Goal: Task Accomplishment & Management: Complete application form

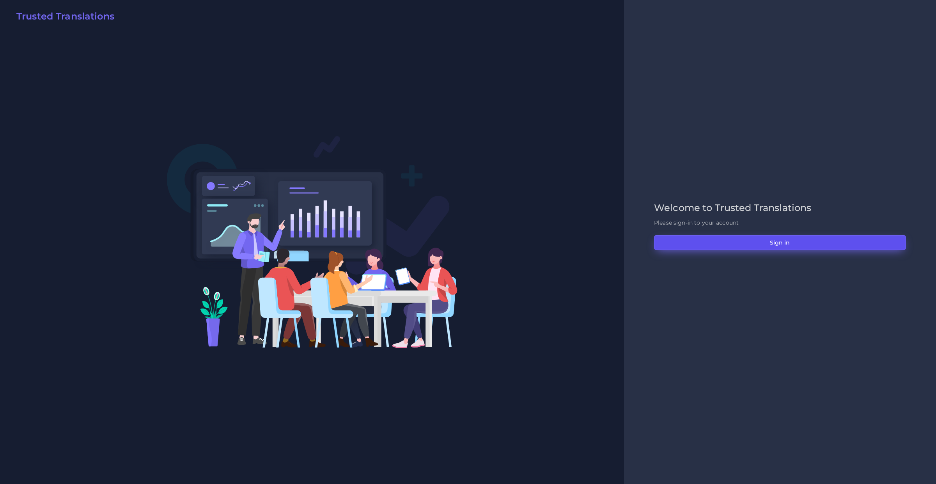
click at [666, 243] on button "Sign in" at bounding box center [780, 242] width 252 height 15
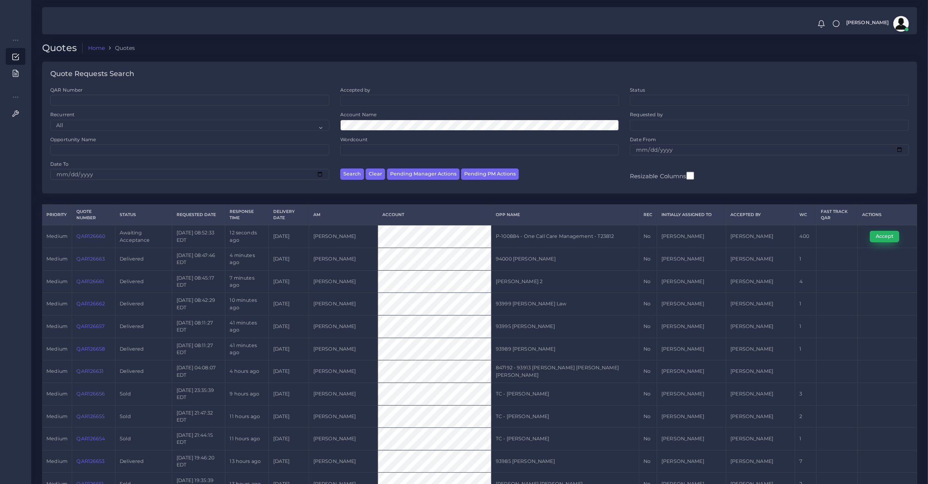
click at [890, 240] on button "Accept" at bounding box center [884, 236] width 29 height 11
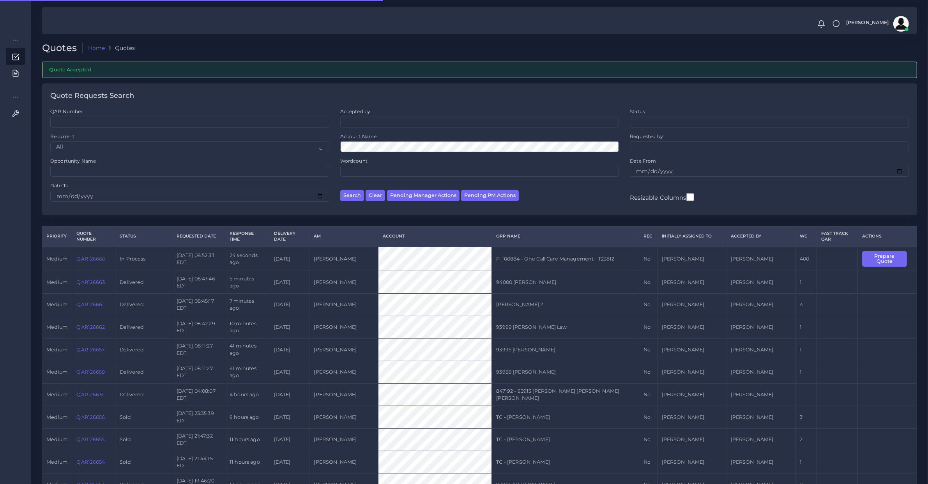
click at [90, 262] on td "QAR126660" at bounding box center [93, 259] width 43 height 24
copy link "QAR126660"
click at [869, 255] on button "Prepare Quote" at bounding box center [885, 259] width 45 height 16
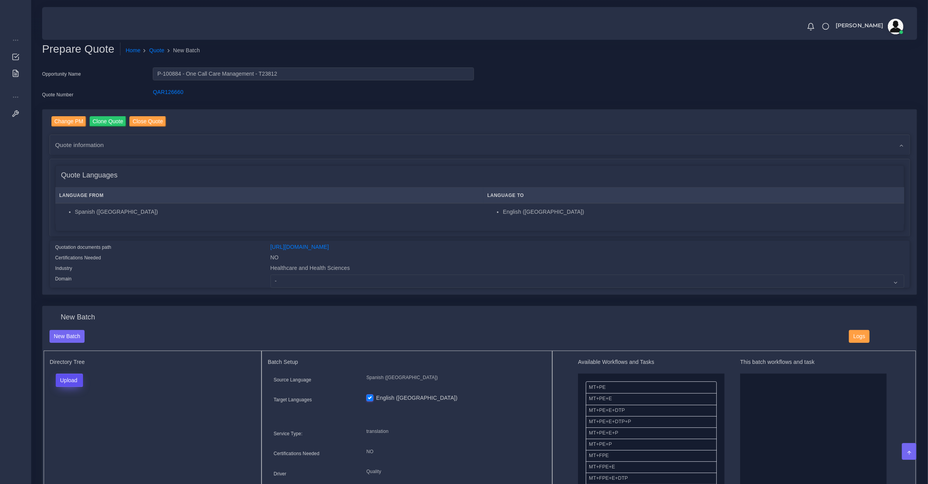
click at [71, 383] on button "Upload" at bounding box center [70, 380] width 28 height 13
click at [76, 410] on label "Files" at bounding box center [83, 410] width 54 height 10
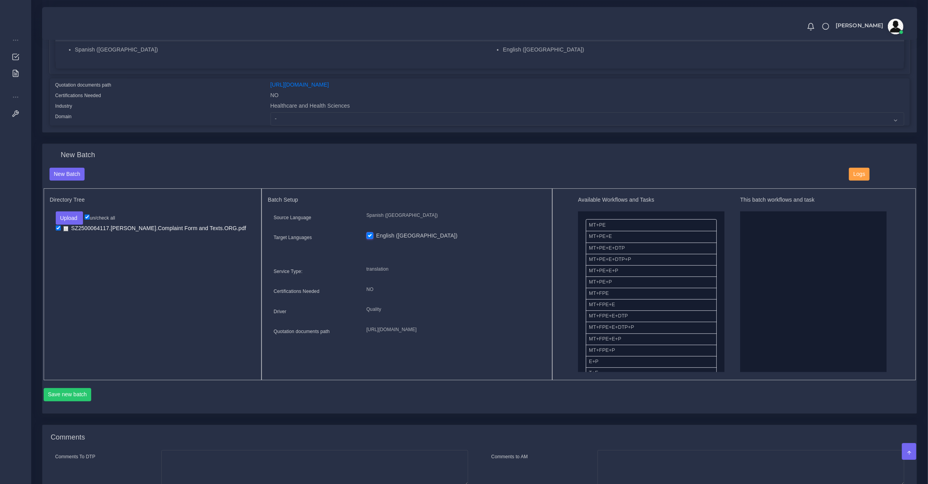
scroll to position [81, 0]
drag, startPoint x: 620, startPoint y: 312, endPoint x: 801, endPoint y: 317, distance: 181.0
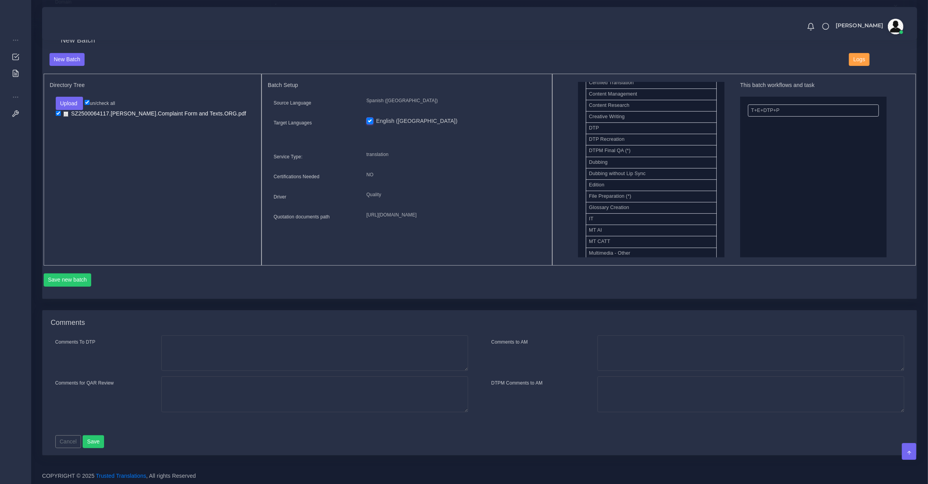
scroll to position [162, 0]
drag, startPoint x: 613, startPoint y: 223, endPoint x: 800, endPoint y: 96, distance: 225.9
click at [88, 280] on button "Save new batch" at bounding box center [68, 279] width 48 height 13
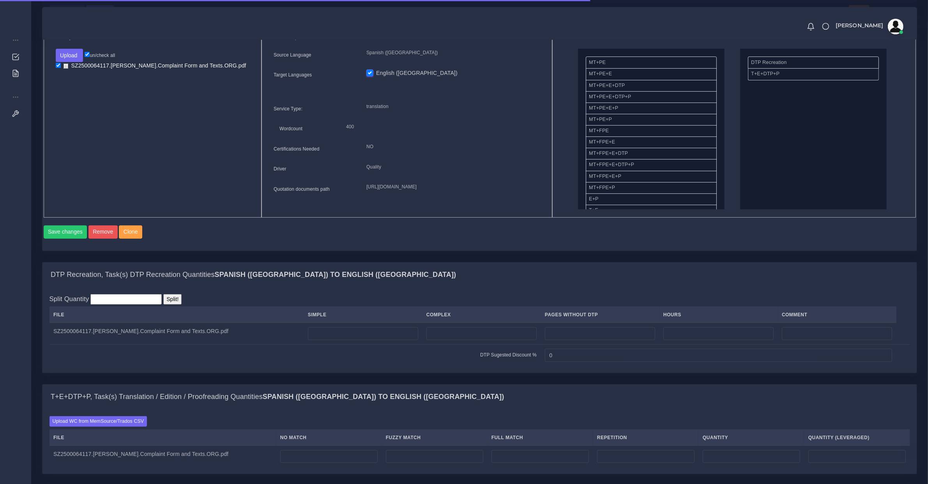
scroll to position [81, 0]
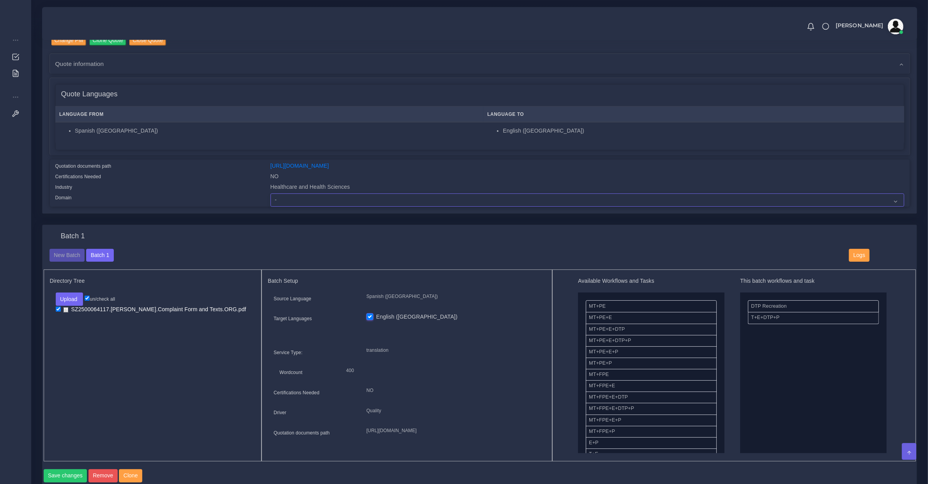
click at [313, 202] on select "- Advertising and Media Agriculture, Forestry and Fishing Architecture, Buildin…" at bounding box center [588, 199] width 634 height 13
select select "Healthcare and Health Sciences"
click at [271, 193] on select "- Advertising and Media Agriculture, Forestry and Fishing Architecture, Buildin…" at bounding box center [588, 199] width 634 height 13
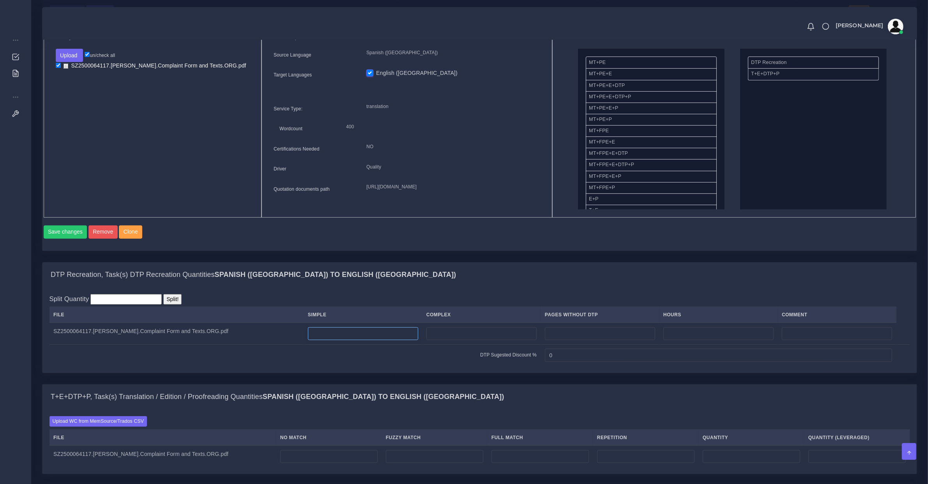
click at [318, 340] on input "number" at bounding box center [363, 333] width 110 height 13
type input "4"
click at [336, 461] on input "number" at bounding box center [328, 456] width 97 height 13
type input "400"
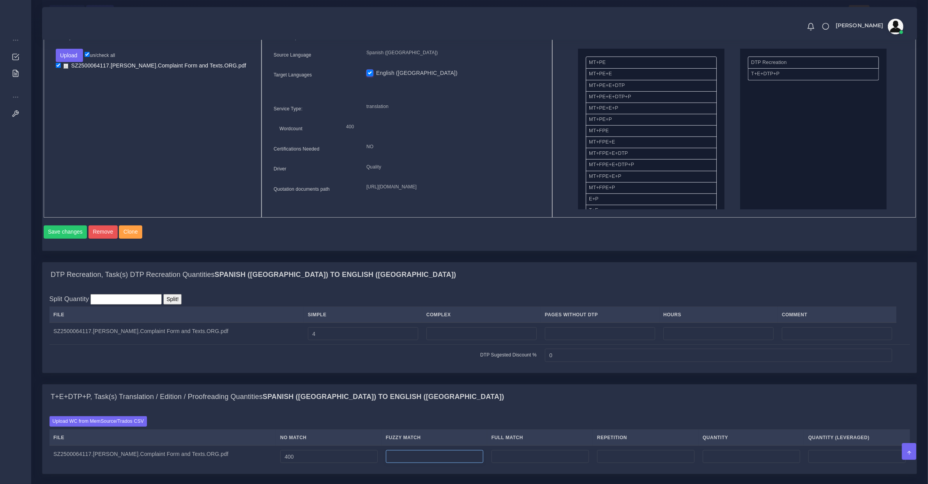
type input "400"
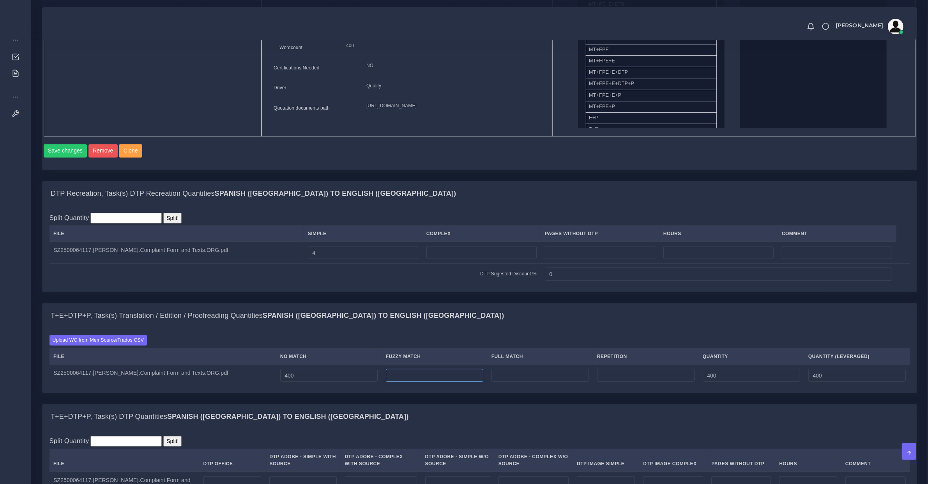
scroll to position [569, 0]
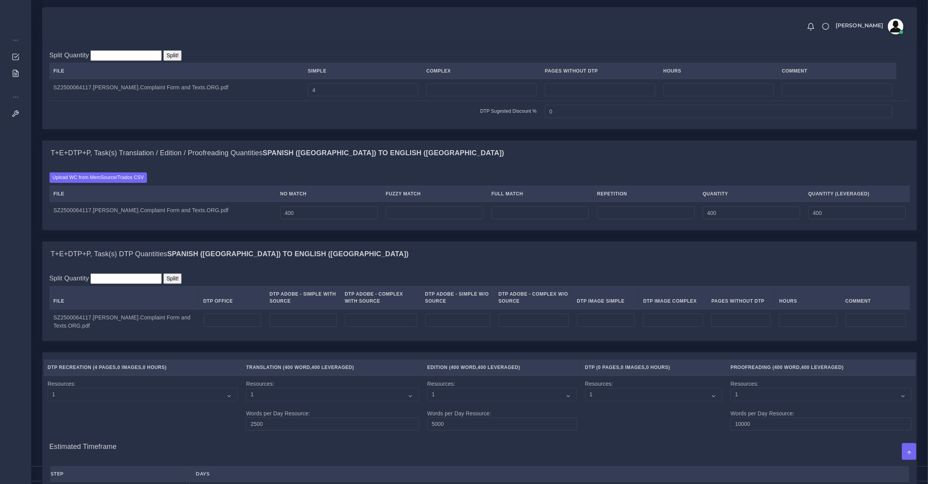
type input "0"
click at [205, 319] on td at bounding box center [232, 321] width 66 height 25
click at [210, 324] on input "number" at bounding box center [233, 320] width 58 height 13
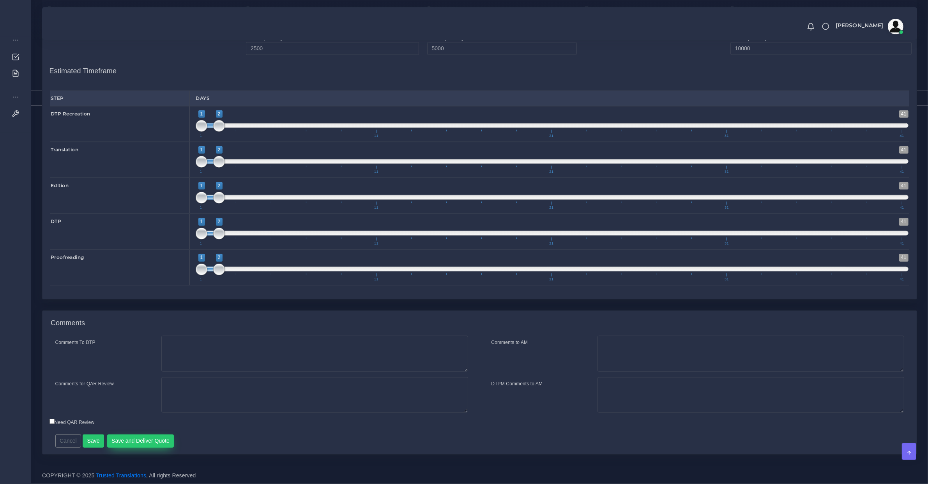
type input "4"
click at [152, 447] on button "Save and Deliver Quote" at bounding box center [140, 440] width 67 height 13
